Goal: Transaction & Acquisition: Purchase product/service

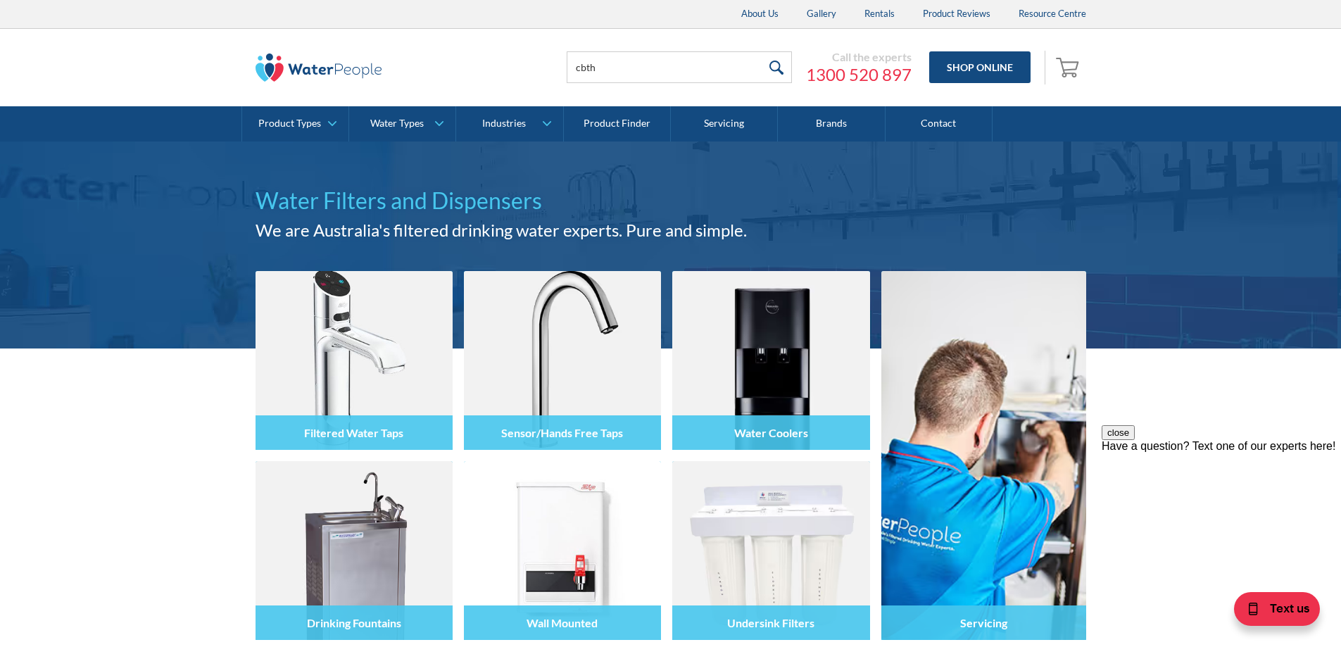
type input "CBTHSPR"
click at [776, 65] on input "submit" at bounding box center [776, 67] width 30 height 32
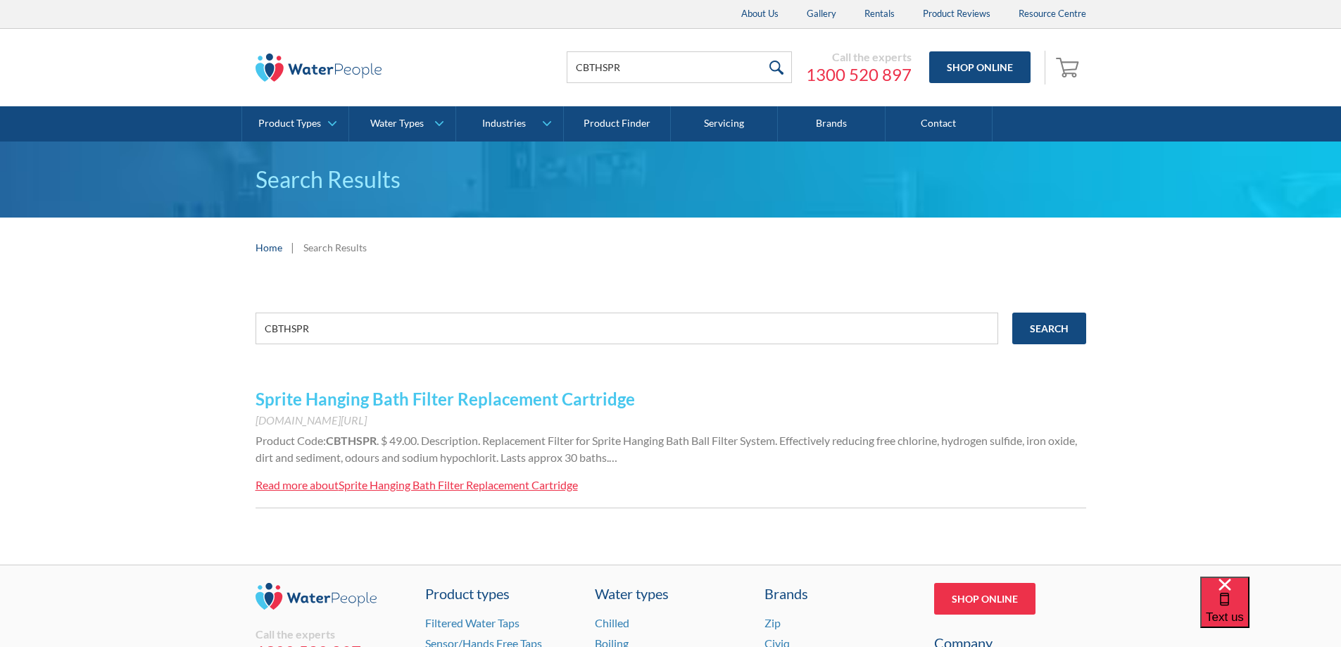
click at [506, 400] on link "Sprite Hanging Bath Filter Replacement Cartridge" at bounding box center [444, 398] width 379 height 20
